Goal: Information Seeking & Learning: Compare options

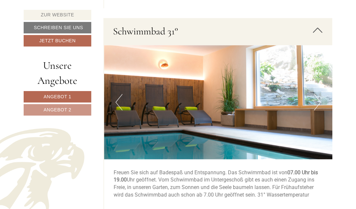
scroll to position [1921, 0]
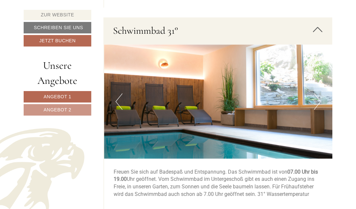
click at [118, 94] on button "Previous" at bounding box center [119, 102] width 7 height 16
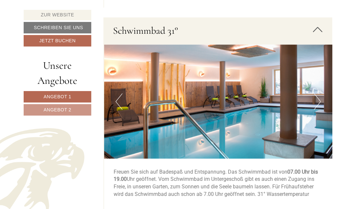
click at [118, 94] on button "Previous" at bounding box center [119, 102] width 7 height 16
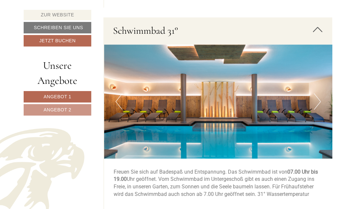
click at [118, 94] on button "Previous" at bounding box center [119, 102] width 7 height 16
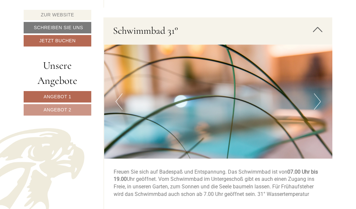
click at [118, 94] on button "Previous" at bounding box center [119, 102] width 7 height 16
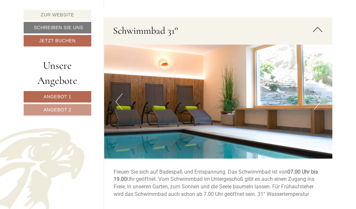
click at [118, 94] on button "Previous" at bounding box center [119, 102] width 7 height 16
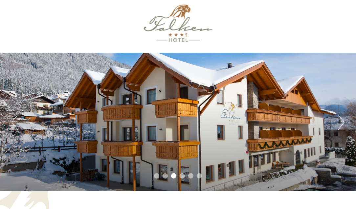
scroll to position [7, 0]
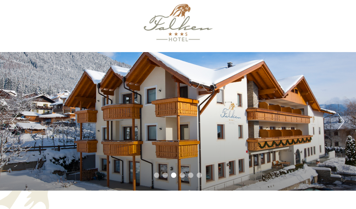
click at [297, 108] on div "Previous Next 1 2 3 4 5 6" at bounding box center [178, 121] width 356 height 139
click at [245, 102] on div "Previous Next 1 2 3 4 5 6" at bounding box center [178, 121] width 356 height 139
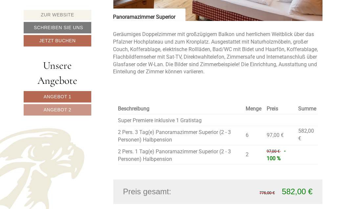
scroll to position [1096, 0]
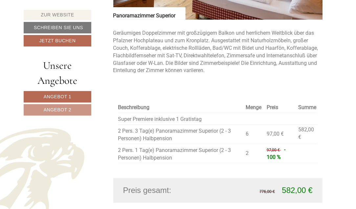
drag, startPoint x: 80, startPoint y: 107, endPoint x: 124, endPoint y: 103, distance: 44.8
click at [80, 107] on link "Angebot 2" at bounding box center [58, 109] width 68 height 11
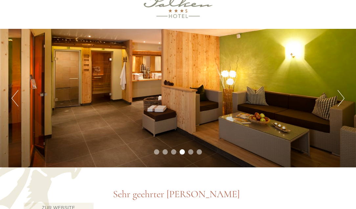
scroll to position [0, 0]
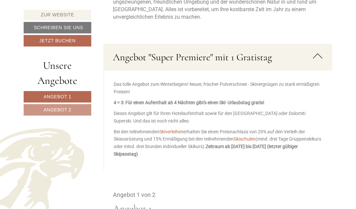
scroll to position [286, 0]
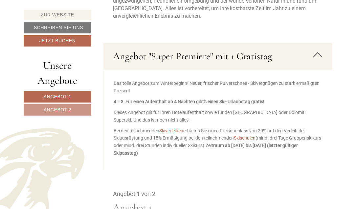
drag, startPoint x: 69, startPoint y: 108, endPoint x: 126, endPoint y: 120, distance: 58.9
click at [69, 108] on span "Angebot 2" at bounding box center [58, 109] width 28 height 5
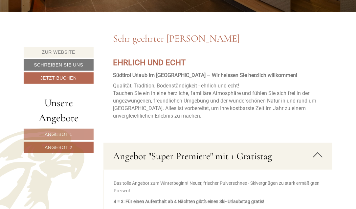
scroll to position [187, 0]
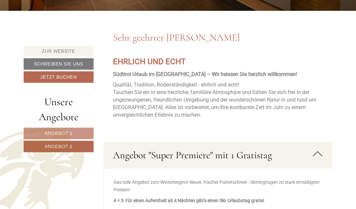
drag, startPoint x: 74, startPoint y: 132, endPoint x: 83, endPoint y: 136, distance: 10.2
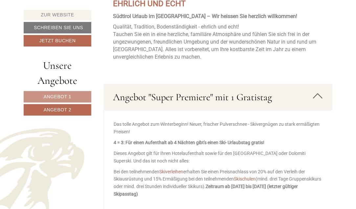
scroll to position [247, 0]
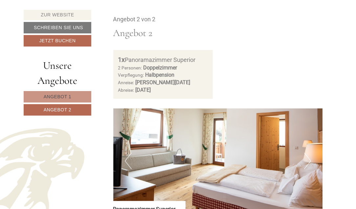
click at [74, 96] on link "Angebot 1" at bounding box center [58, 96] width 68 height 11
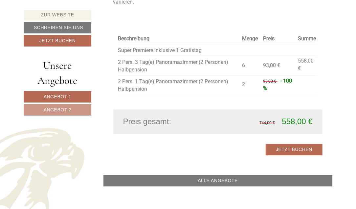
scroll to position [732, 0]
